Goal: Task Accomplishment & Management: Use online tool/utility

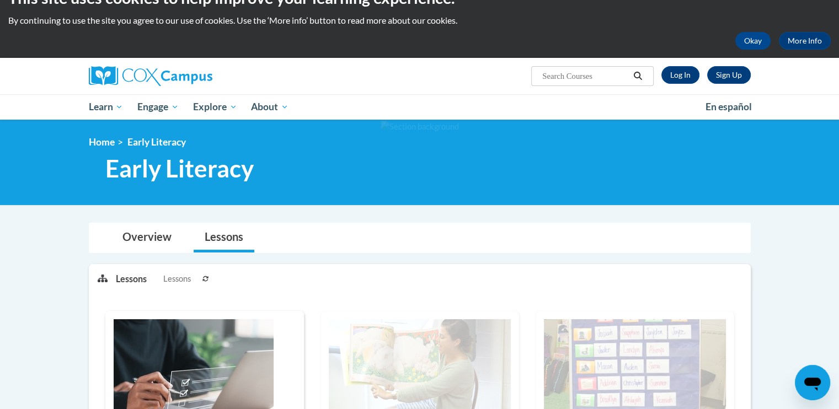
scroll to position [23, 0]
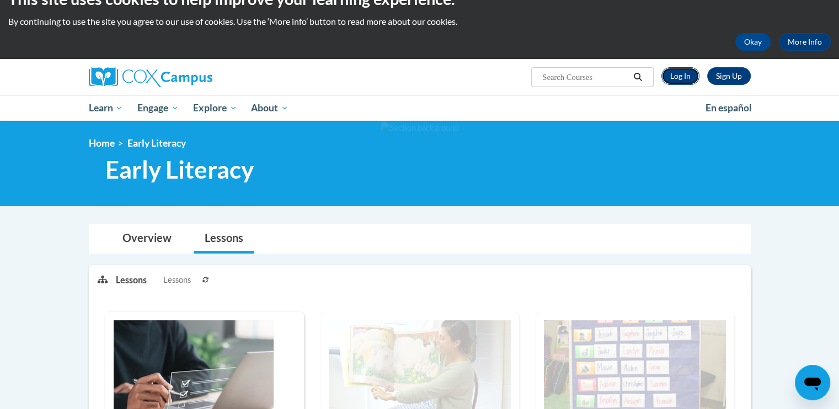
click at [686, 75] on link "Log In" at bounding box center [680, 76] width 38 height 18
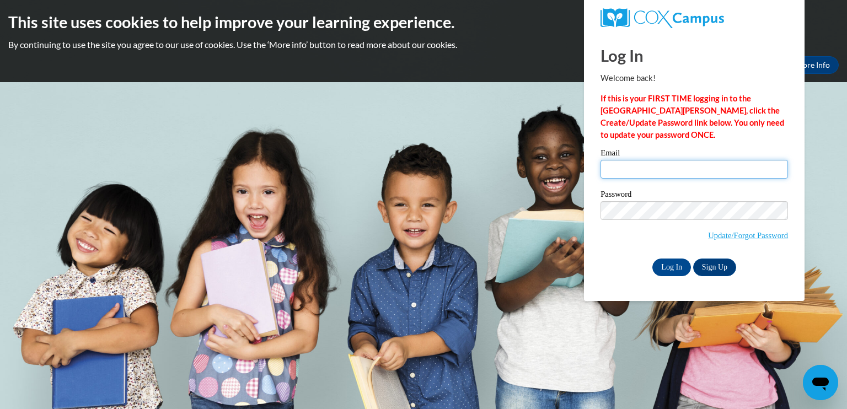
type input "cmccray@griffinresa.net"
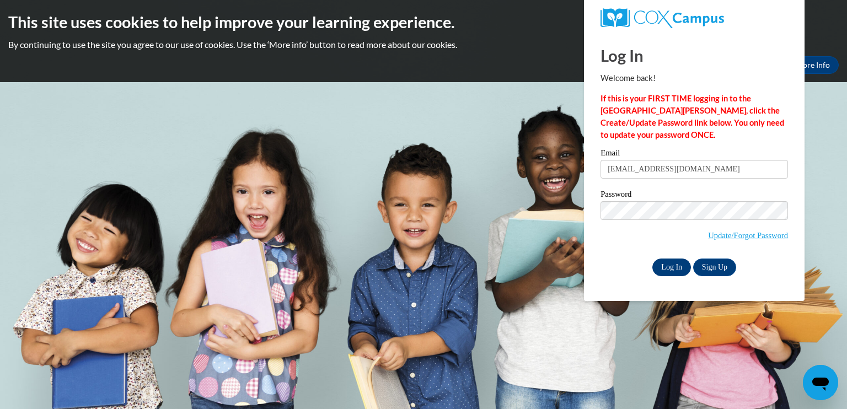
click at [673, 259] on input "Log In" at bounding box center [672, 268] width 39 height 18
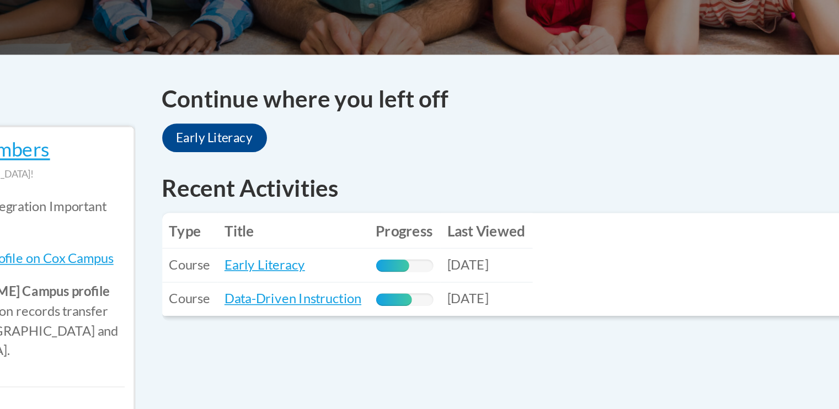
scroll to position [335, 0]
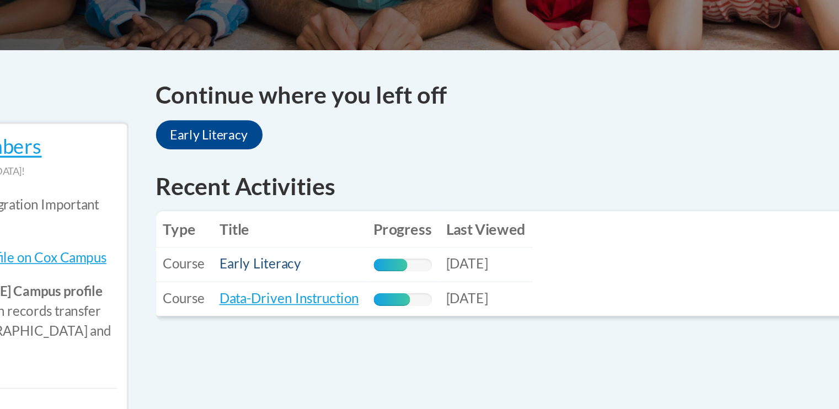
click at [378, 267] on link "Early Literacy" at bounding box center [379, 263] width 50 height 9
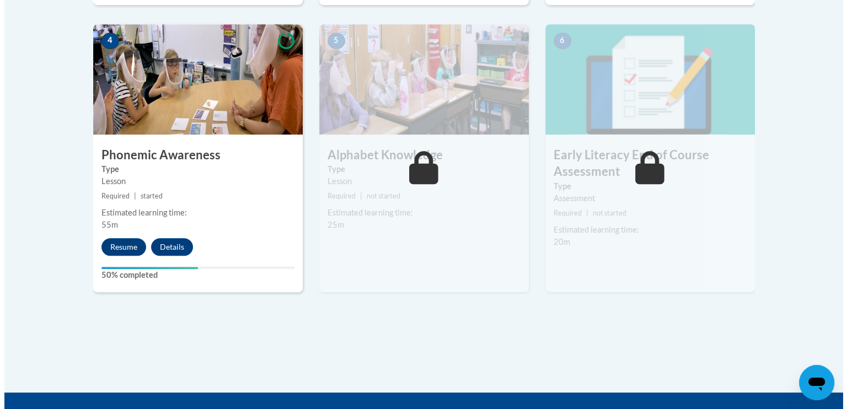
scroll to position [653, 0]
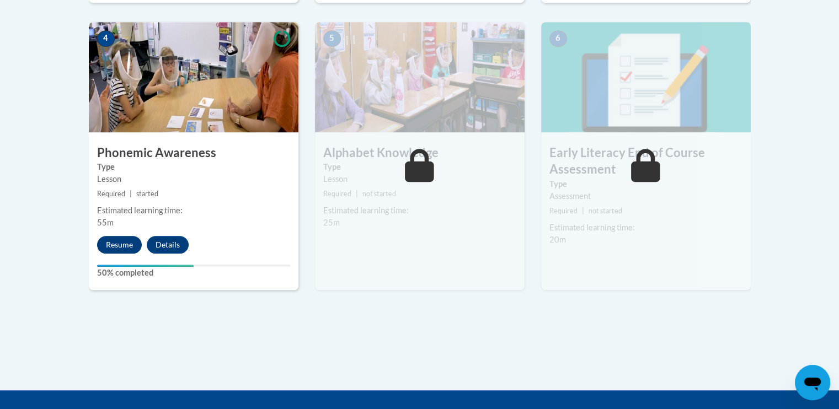
click at [118, 250] on button "Resume" at bounding box center [119, 245] width 45 height 18
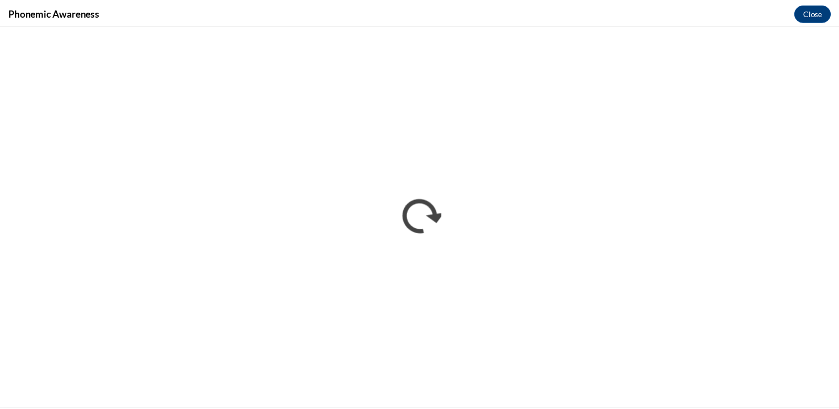
scroll to position [0, 0]
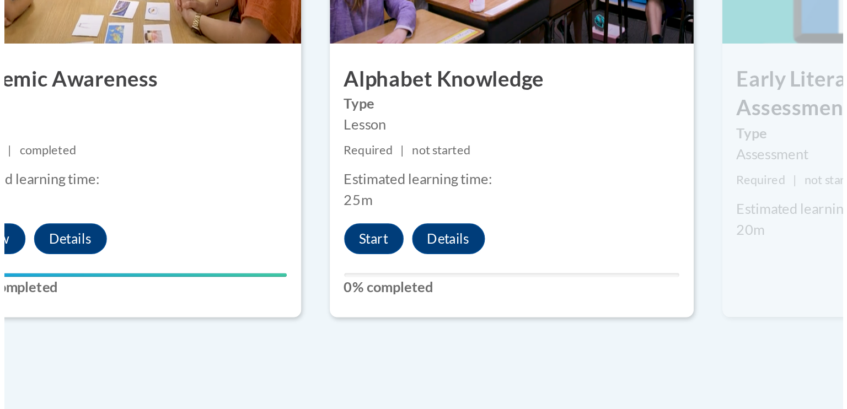
scroll to position [587, 0]
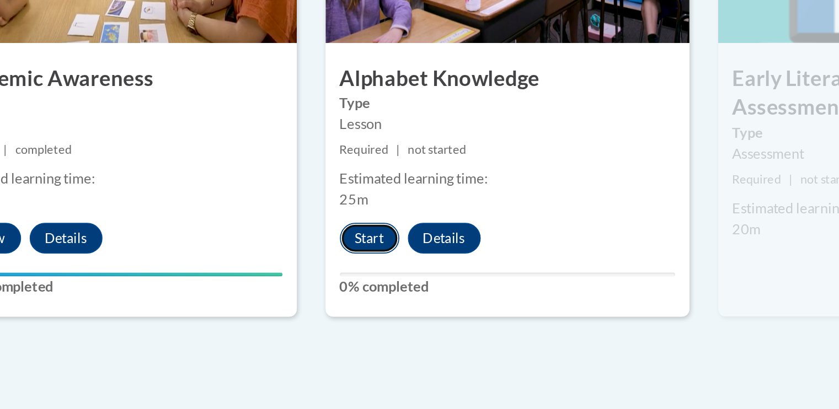
click at [344, 308] on button "Start" at bounding box center [340, 311] width 34 height 18
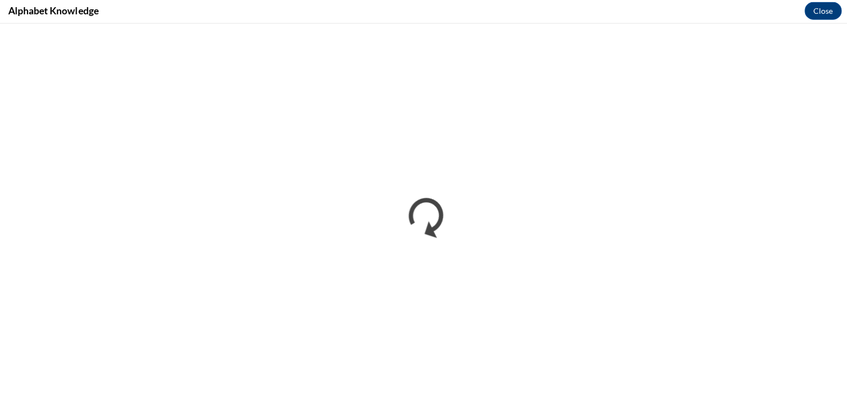
scroll to position [586, 0]
